Goal: Check status: Check status

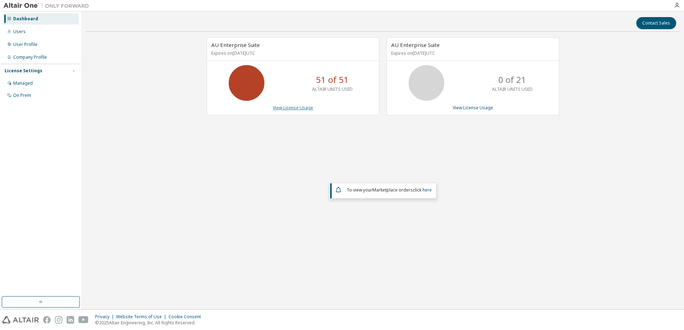
click at [296, 110] on link "View License Usage" at bounding box center [293, 108] width 40 height 6
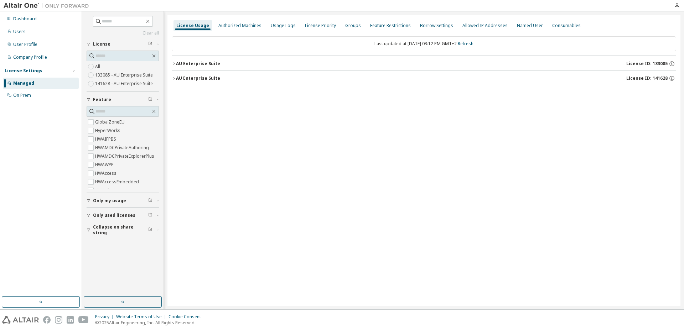
click at [176, 67] on button "AU Enterprise Suite License ID: 133085" at bounding box center [424, 64] width 504 height 16
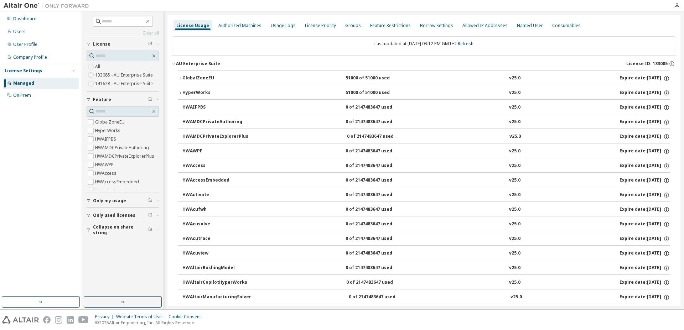
click at [181, 78] on icon "button" at bounding box center [180, 78] width 4 height 4
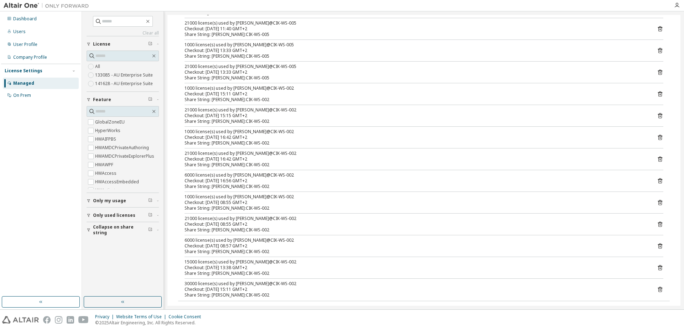
scroll to position [218, 0]
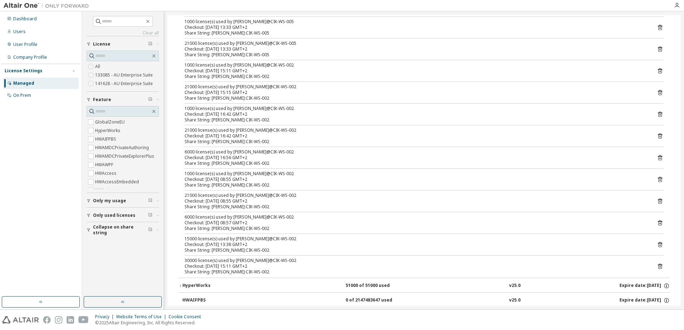
click at [658, 268] on icon at bounding box center [660, 266] width 4 height 5
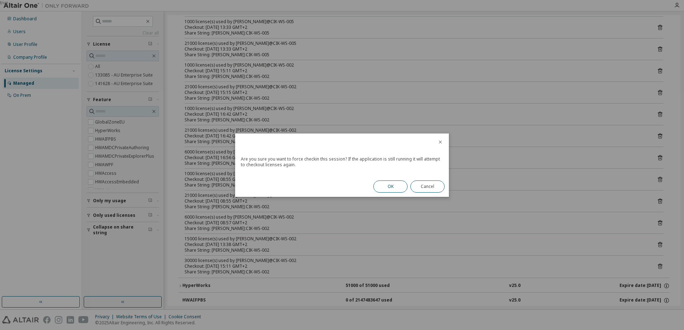
click at [398, 187] on button "OK" at bounding box center [390, 187] width 34 height 12
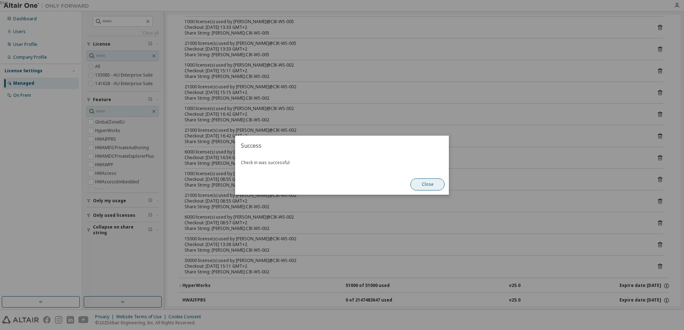
click at [417, 183] on button "Close" at bounding box center [427, 184] width 34 height 12
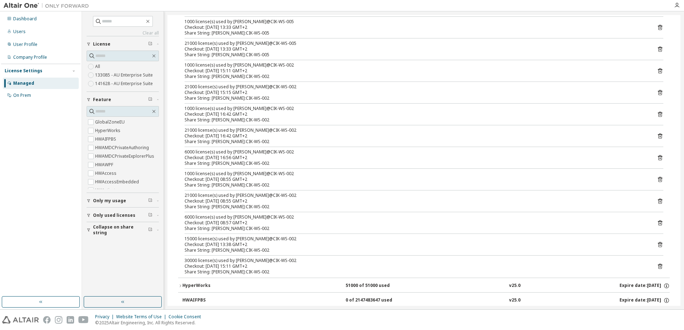
scroll to position [0, 0]
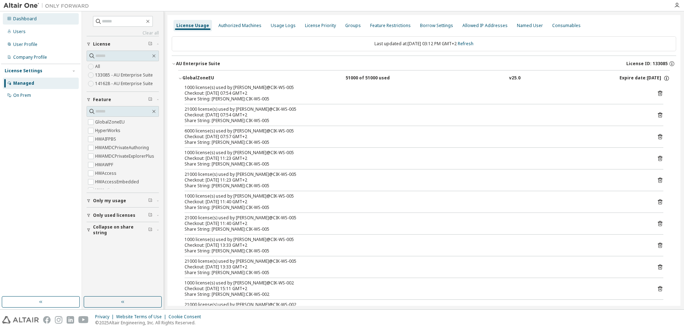
click at [31, 19] on div "Dashboard" at bounding box center [25, 19] width 24 height 6
